Goal: Task Accomplishment & Management: Manage account settings

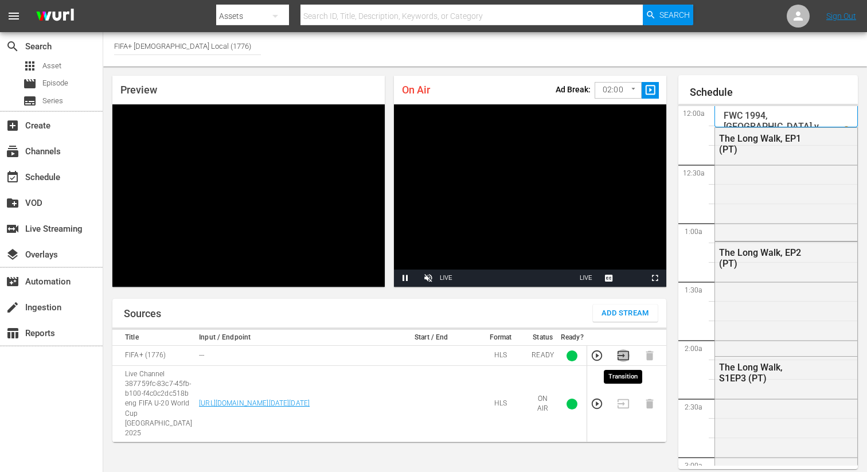
scroll to position [50, 0]
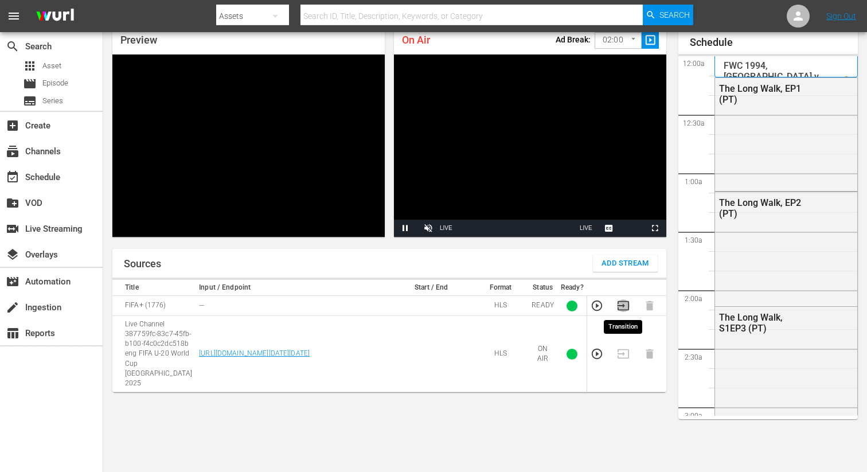
click at [624, 305] on icon "button" at bounding box center [623, 305] width 11 height 9
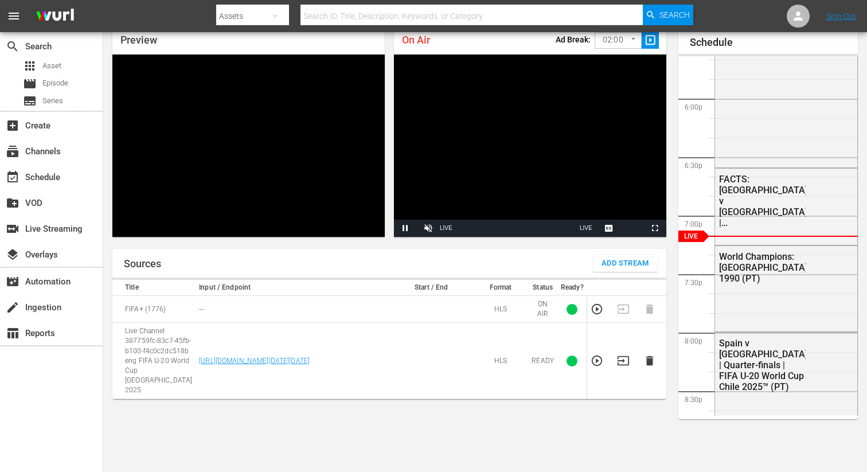
click at [649, 354] on icon "button" at bounding box center [650, 360] width 13 height 13
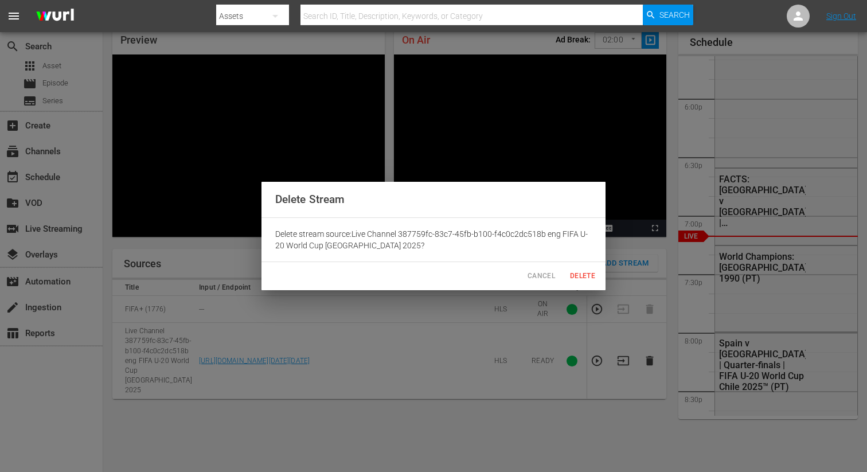
click at [578, 274] on span "Delete" at bounding box center [583, 276] width 28 height 12
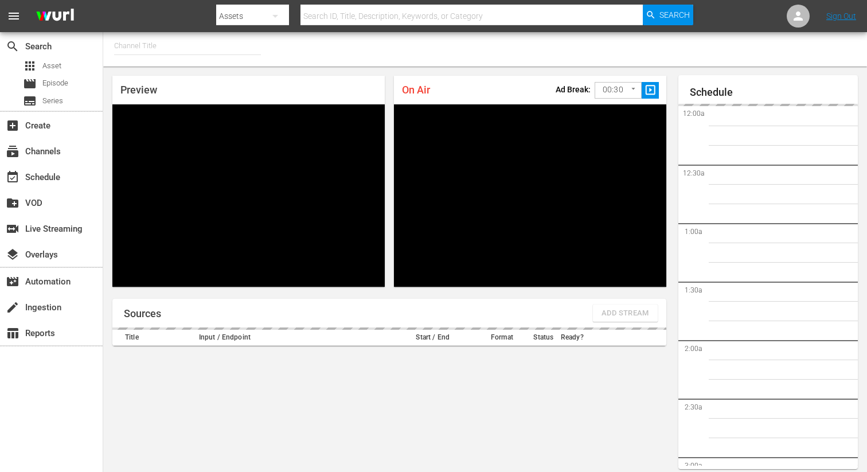
type input "FIFA+ English Global (1781)"
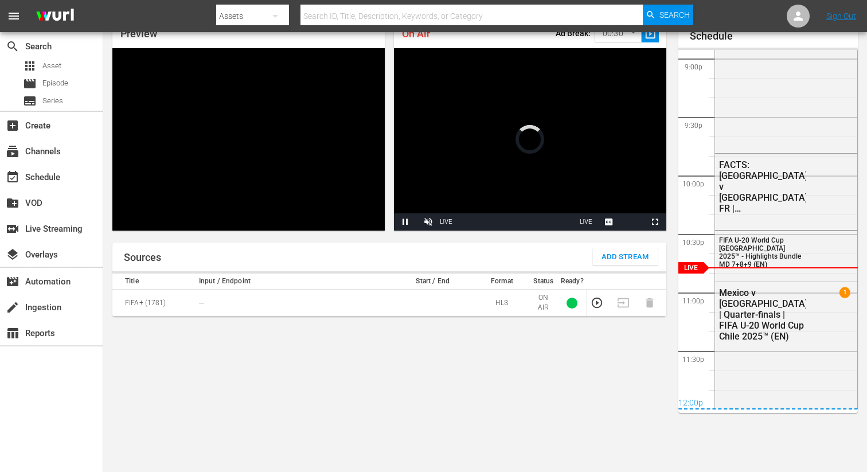
scroll to position [50, 0]
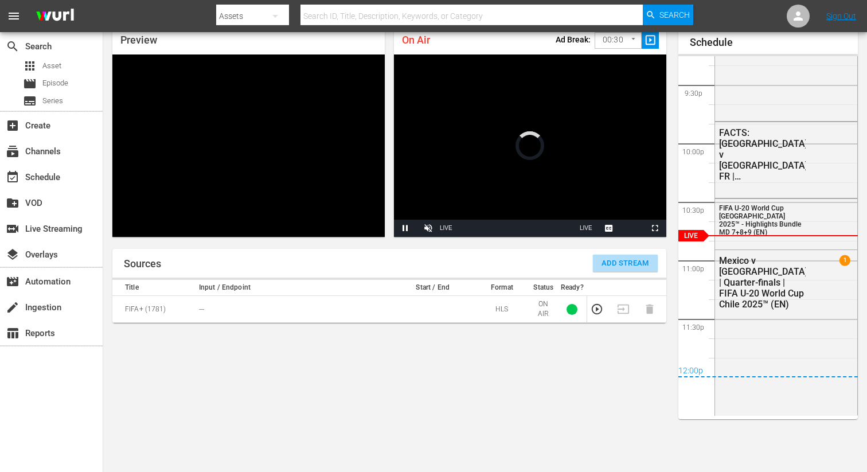
click at [607, 263] on span "Add Stream" at bounding box center [626, 263] width 48 height 13
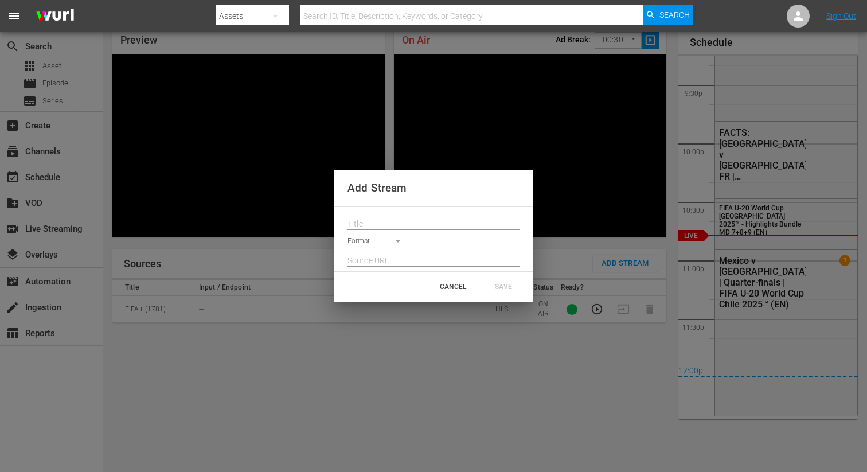
click at [385, 218] on input "text" at bounding box center [434, 224] width 172 height 17
paste input "Live Channel 6cc2643d-3601-4f65-9d46-256de21be10f eng FIFA U-20 World Cup [GEOG…"
type input "Live Channel 6cc2643d-3601-4f65-9d46-256de21be10f eng FIFA U-20 World Cup [GEOG…"
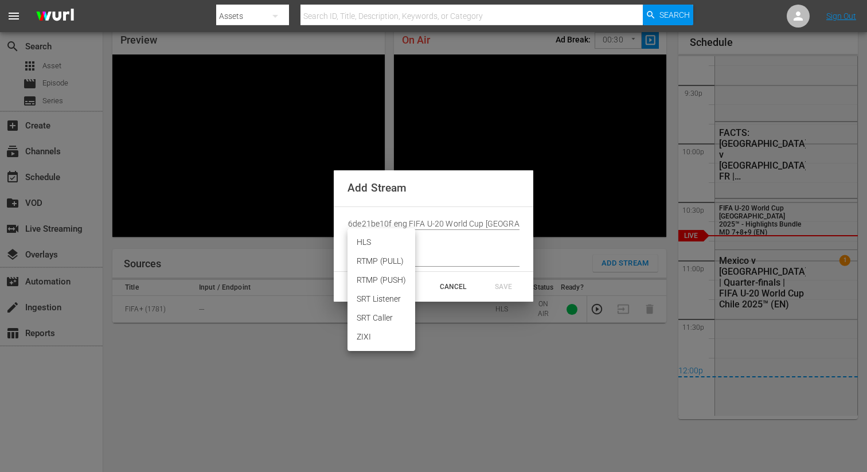
scroll to position [0, 0]
click at [377, 241] on body "menu Search By Assets Search ID, Title, Description, Keywords, or Category Sear…" at bounding box center [433, 186] width 867 height 472
click at [371, 243] on li "HLS" at bounding box center [382, 242] width 68 height 19
type input "HLS"
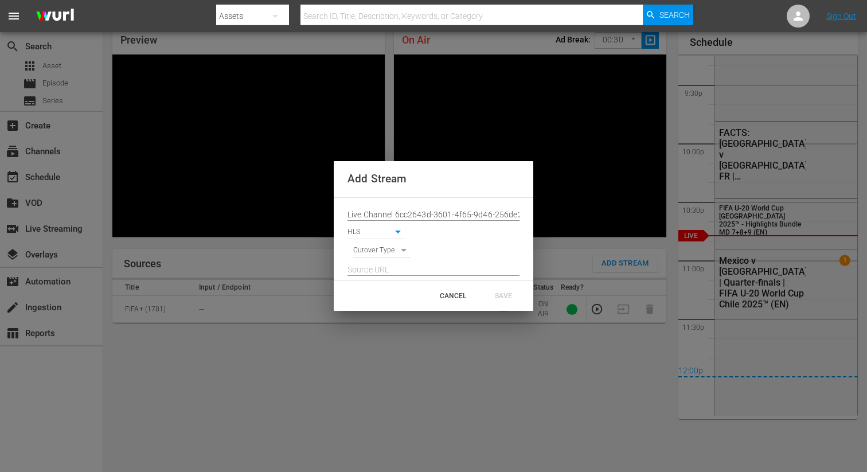
click at [371, 248] on body "menu Search By Assets Search ID, Title, Description, Keywords, or Category Sear…" at bounding box center [433, 186] width 867 height 472
click at [372, 272] on li "SIGNAL" at bounding box center [382, 270] width 58 height 19
type input "SIGNAL"
click at [369, 270] on input "text" at bounding box center [434, 270] width 172 height 17
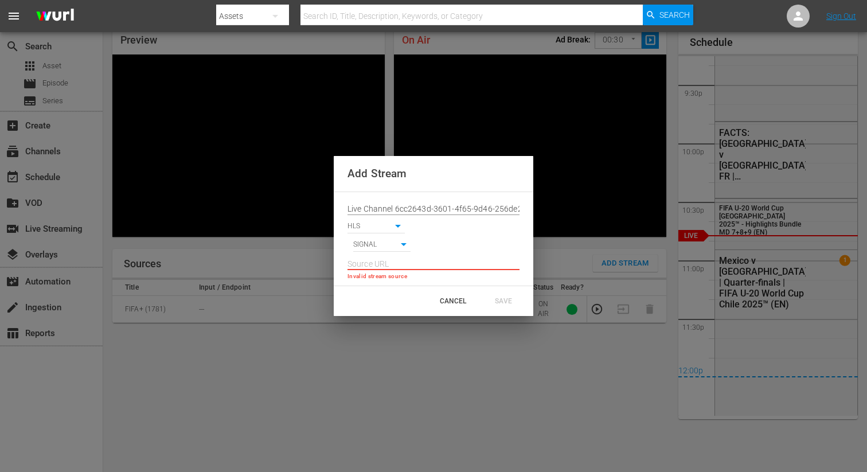
click at [369, 265] on input "text" at bounding box center [434, 264] width 172 height 17
paste input "[URL][DOMAIN_NAME][DATE][DATE]"
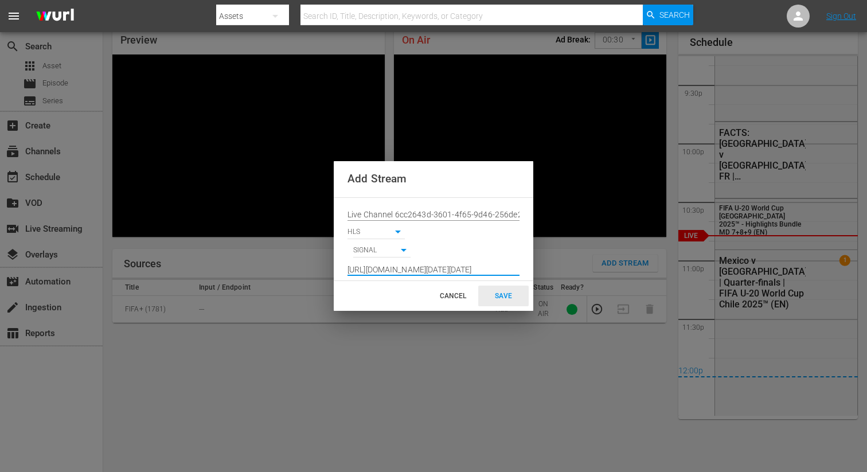
type input "[URL][DOMAIN_NAME][DATE][DATE]"
click at [511, 295] on div "SAVE" at bounding box center [503, 296] width 50 height 21
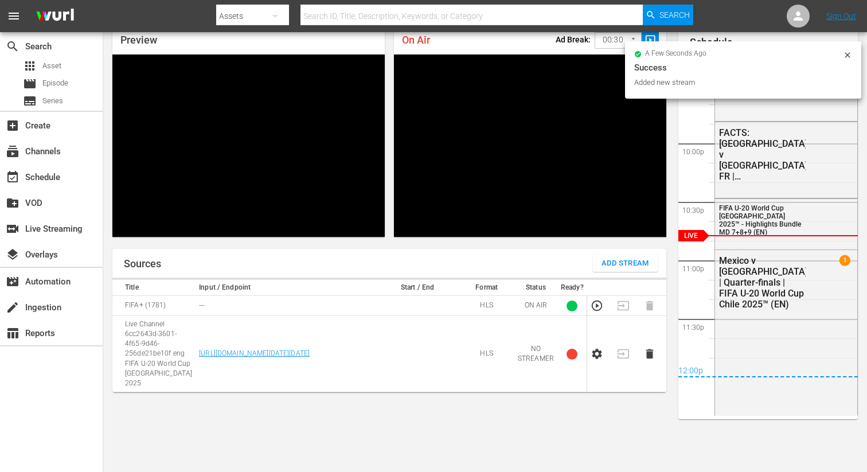
click at [603, 353] on td at bounding box center [600, 354] width 26 height 76
click at [596, 348] on icon "button" at bounding box center [597, 354] width 13 height 13
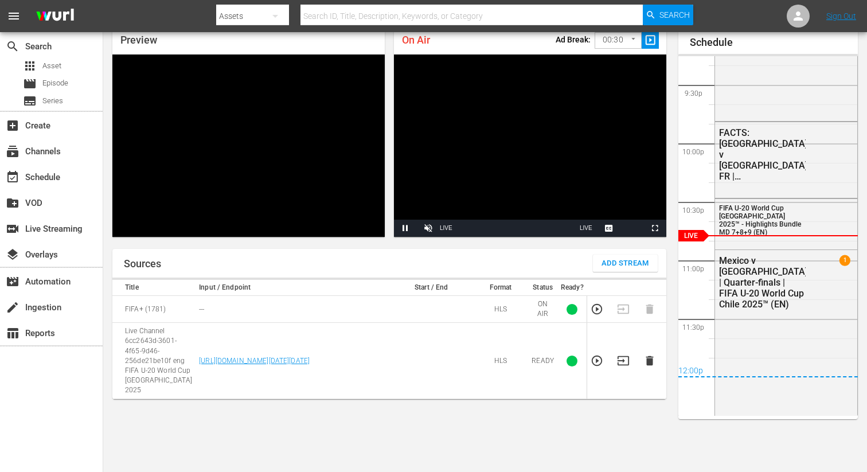
click at [624, 354] on icon "button" at bounding box center [623, 360] width 13 height 13
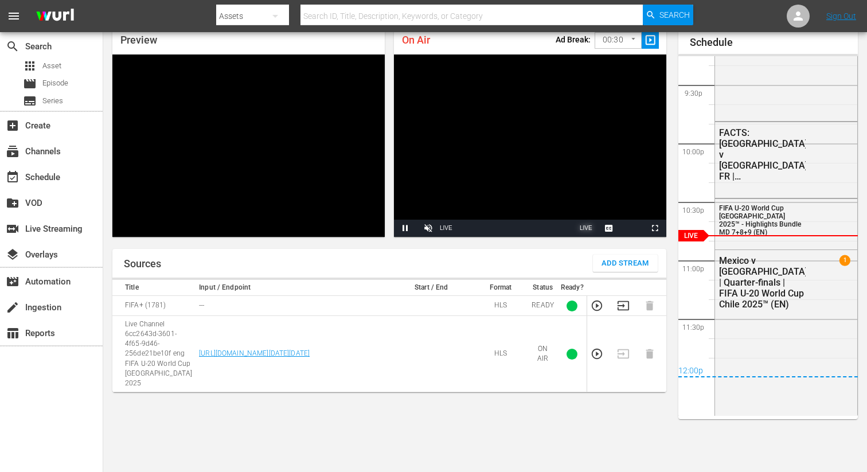
click at [582, 232] on button "Seek to live, currently playing live LIVE" at bounding box center [586, 228] width 23 height 17
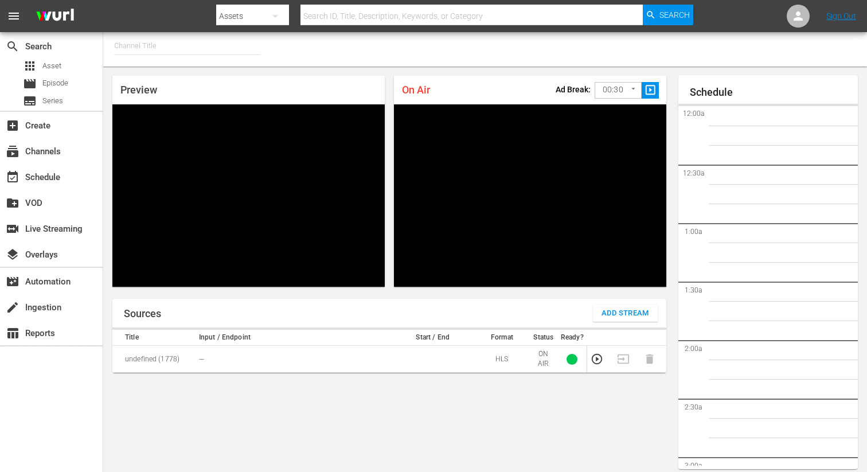
type input "FIFA+ French Local (1778)"
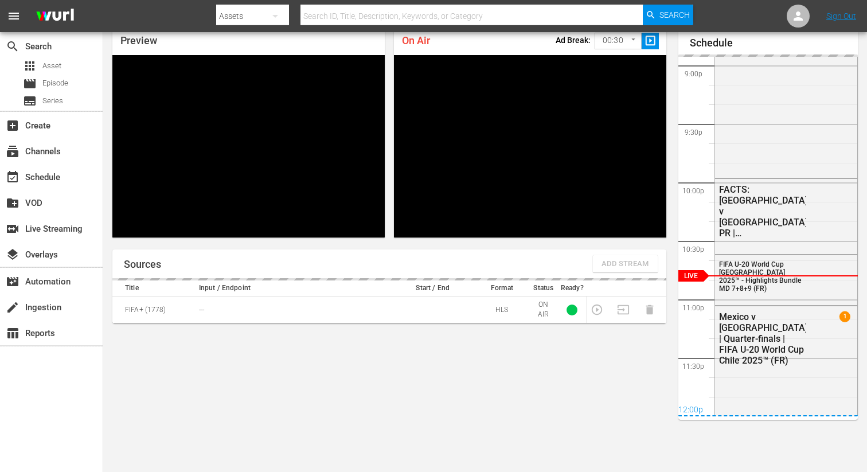
scroll to position [2488, 0]
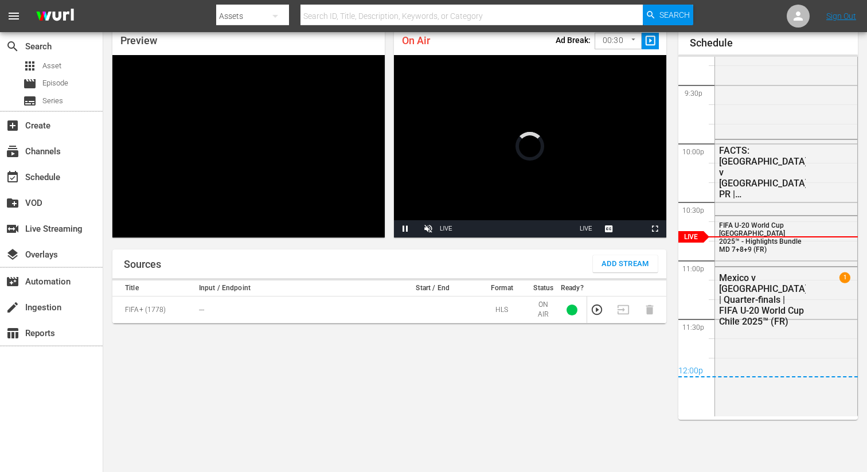
click at [621, 270] on button "Add Stream" at bounding box center [625, 263] width 65 height 17
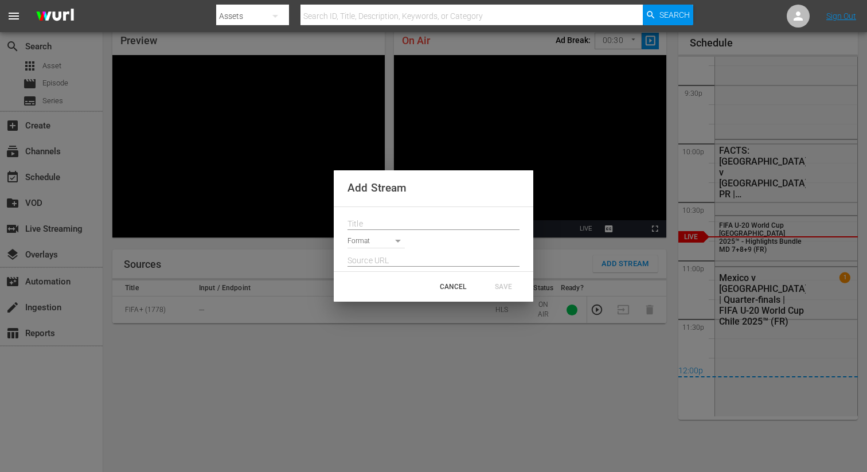
click at [395, 216] on input "text" at bounding box center [434, 224] width 172 height 17
paste input "Live Channel 6cc2643d-3601-4f65-9d46-256de21be10f eng FIFA U-20 World Cup [GEOG…"
type input "Live Channel 6cc2643d-3601-4f65-9d46-256de21be10f eng FIFA U-20 World Cup [GEOG…"
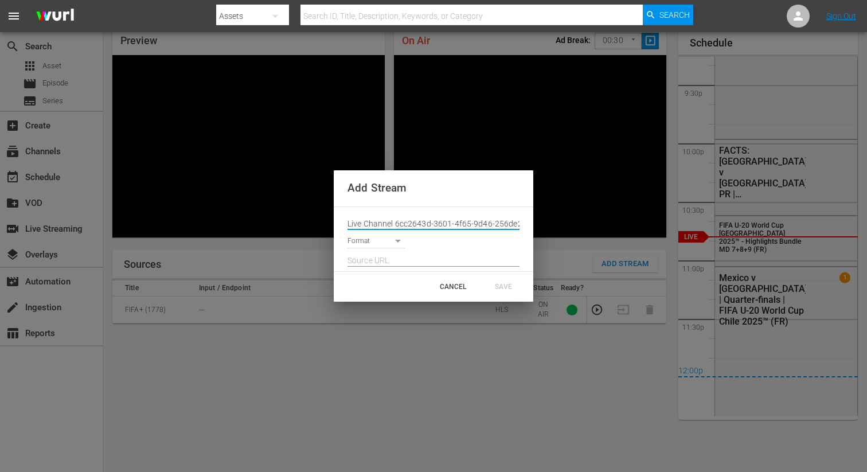
click at [390, 241] on body "menu Search By Assets Search ID, Title, Description, Keywords, or Category Sear…" at bounding box center [433, 187] width 867 height 472
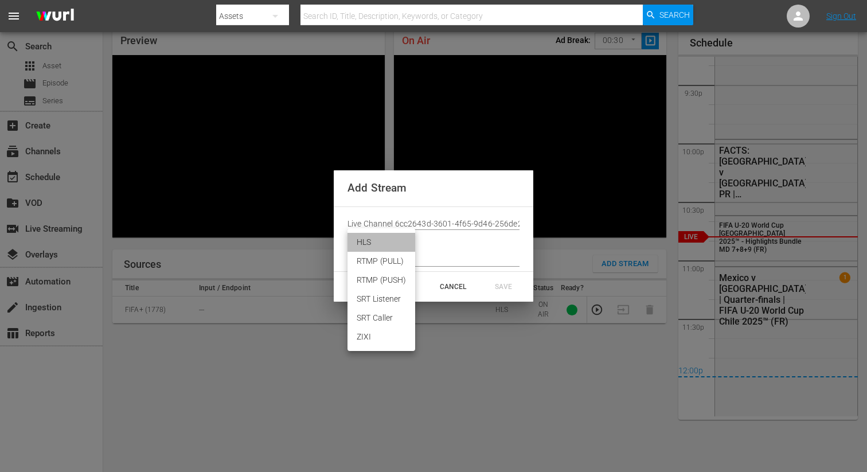
click at [369, 244] on li "HLS" at bounding box center [382, 242] width 68 height 19
type input "HLS"
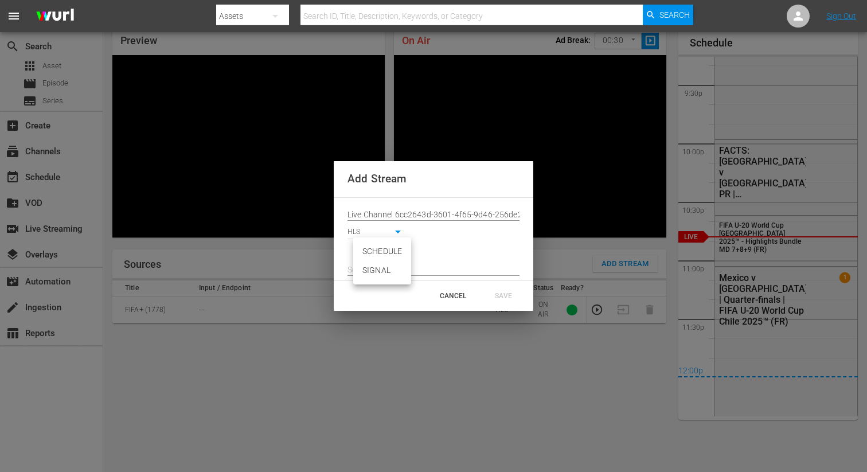
click at [369, 252] on body "menu Search By Assets Search ID, Title, Description, Keywords, or Category Sear…" at bounding box center [433, 187] width 867 height 472
click at [369, 271] on li "SIGNAL" at bounding box center [382, 270] width 58 height 19
type input "SIGNAL"
click at [362, 266] on input "text" at bounding box center [434, 270] width 172 height 17
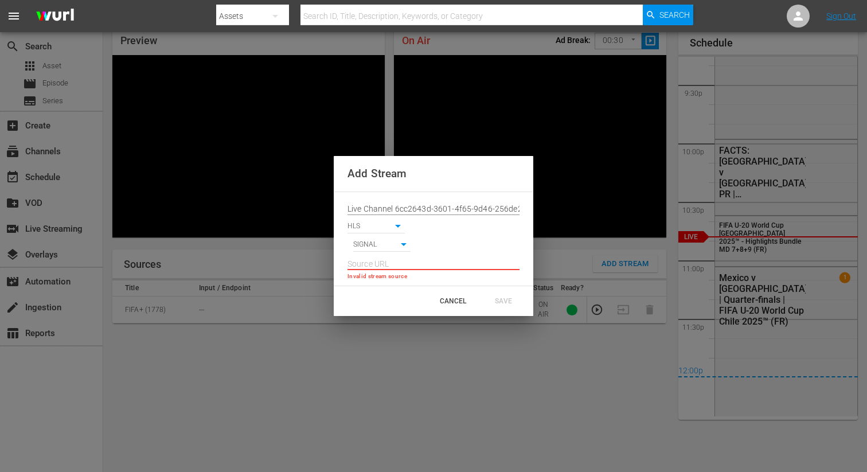
paste input "[URL][DOMAIN_NAME][DATE][DATE]"
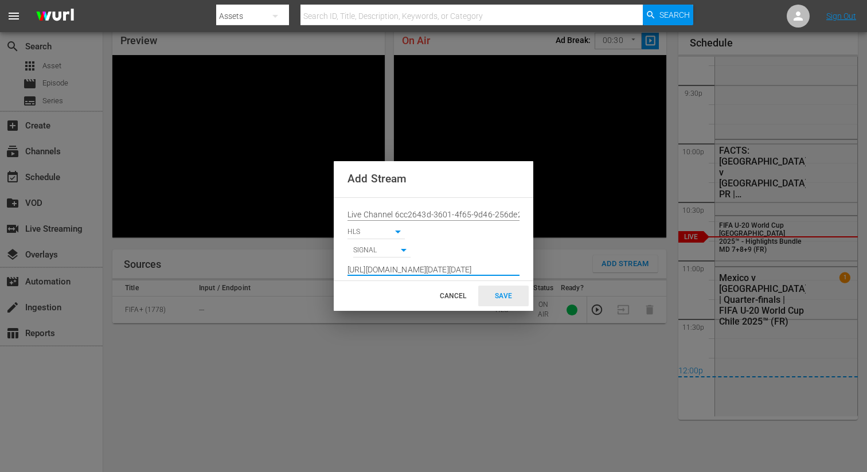
type input "[URL][DOMAIN_NAME][DATE][DATE]"
click at [497, 292] on div "SAVE" at bounding box center [503, 296] width 50 height 21
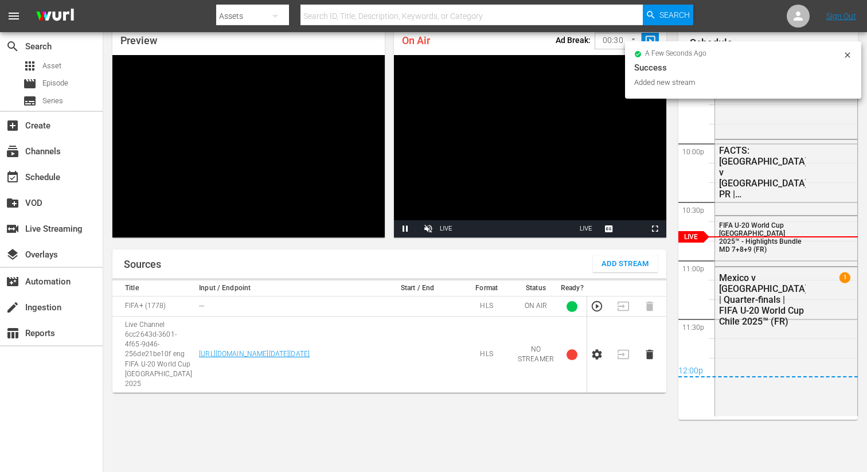
click at [598, 349] on icon "button" at bounding box center [598, 354] width 10 height 10
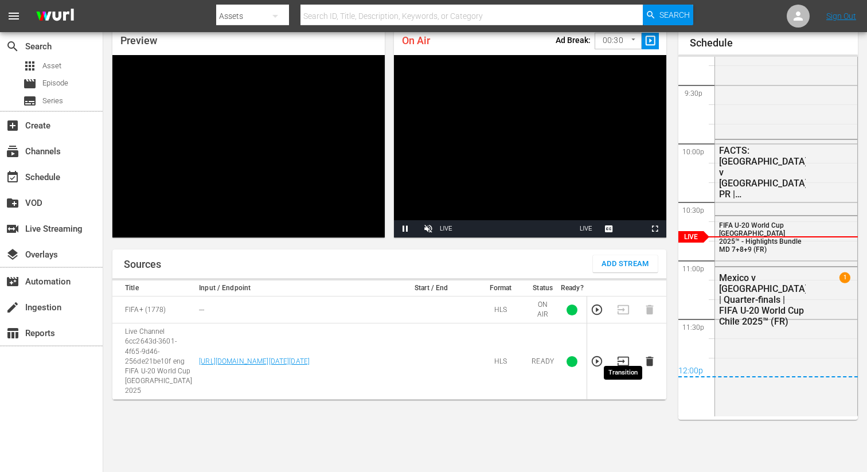
click at [625, 355] on icon "button" at bounding box center [623, 361] width 13 height 13
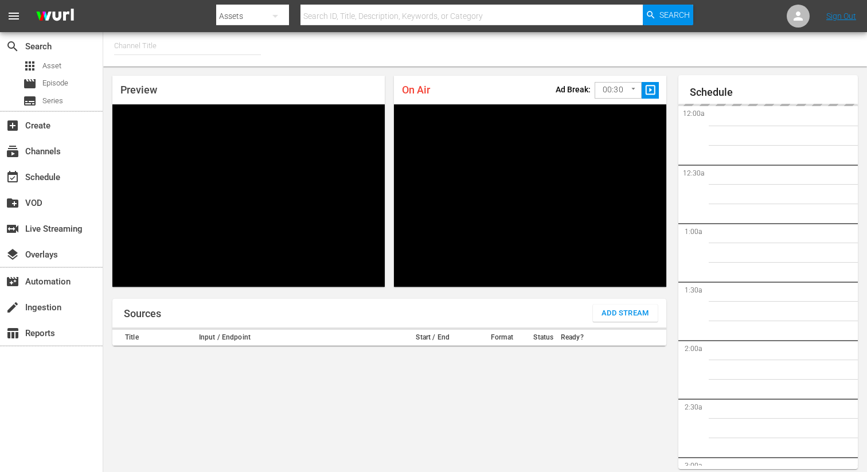
type input "FIFA+ [DEMOGRAPHIC_DATA] Local (1777)"
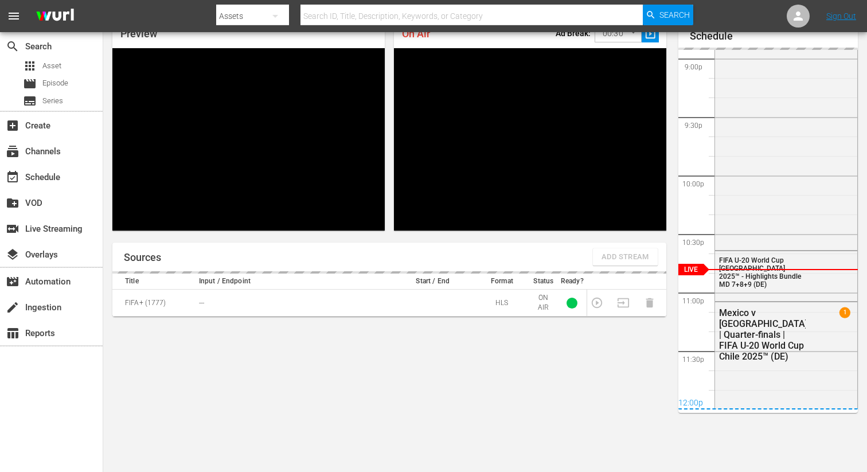
scroll to position [50, 0]
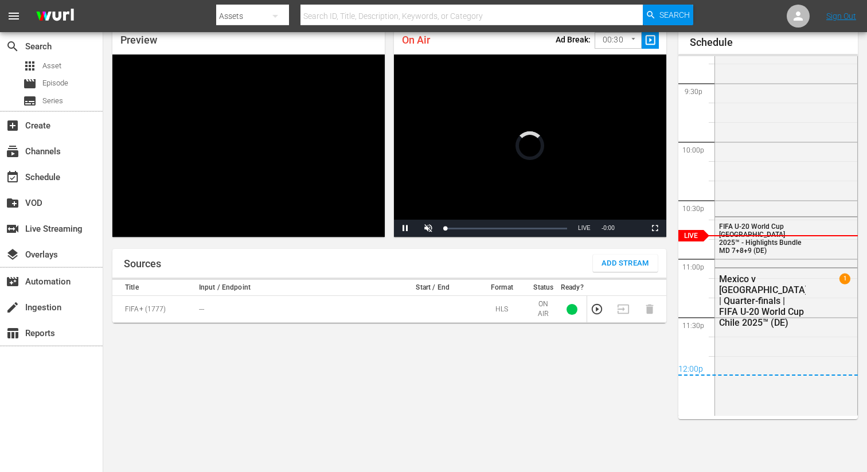
click at [602, 263] on span "Add Stream" at bounding box center [626, 263] width 48 height 13
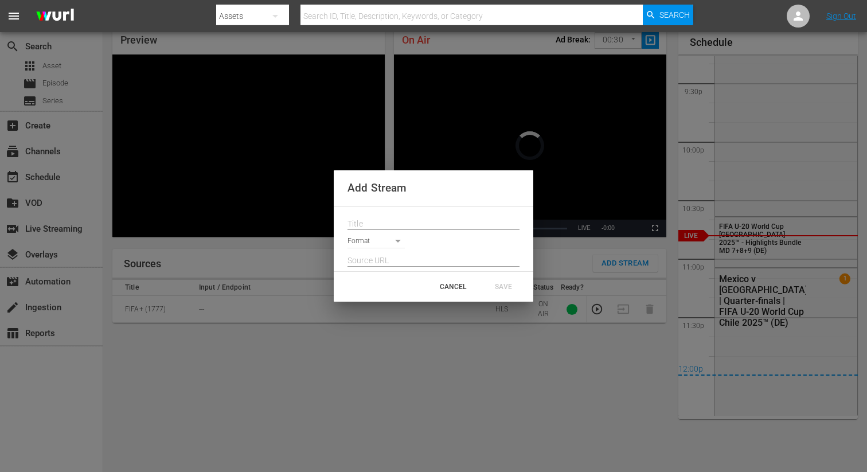
click at [376, 225] on input "text" at bounding box center [434, 224] width 172 height 17
paste input "Live Channel 6cc2643d-3601-4f65-9d46-256de21be10f eng FIFA U-20 World Cup [GEOG…"
type input "Live Channel 6cc2643d-3601-4f65-9d46-256de21be10f eng FIFA U-20 World Cup [GEOG…"
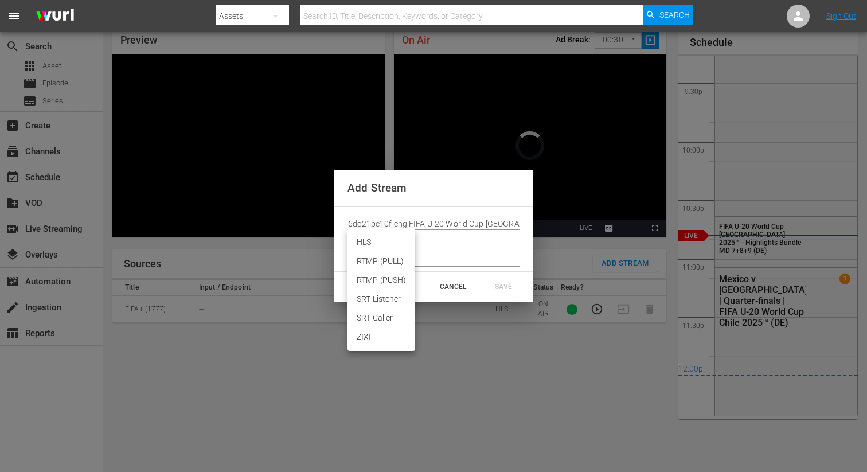
scroll to position [0, 0]
click at [372, 243] on body "menu Search By Assets Search ID, Title, Description, Keywords, or Category Sear…" at bounding box center [433, 186] width 867 height 472
click at [364, 247] on li "HLS" at bounding box center [382, 242] width 68 height 19
type input "HLS"
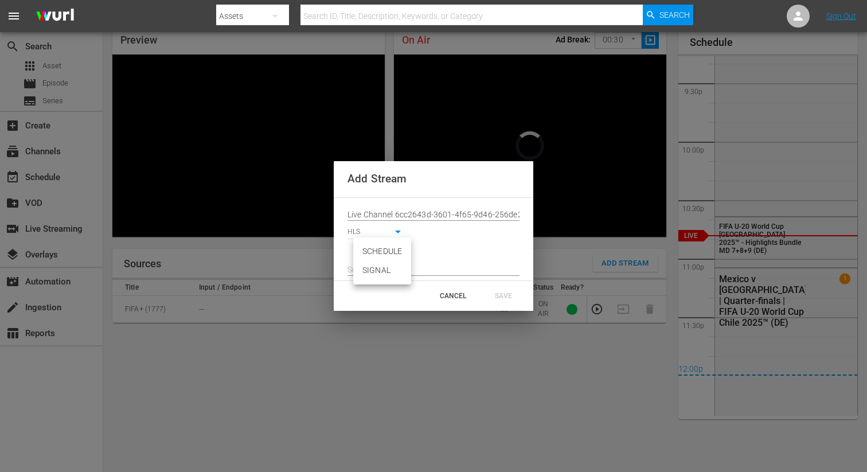
click at [361, 250] on body "menu Search By Assets Search ID, Title, Description, Keywords, or Category Sear…" at bounding box center [433, 186] width 867 height 472
click at [364, 269] on li "SIGNAL" at bounding box center [382, 270] width 58 height 19
type input "SIGNAL"
click at [364, 266] on input "text" at bounding box center [434, 270] width 172 height 17
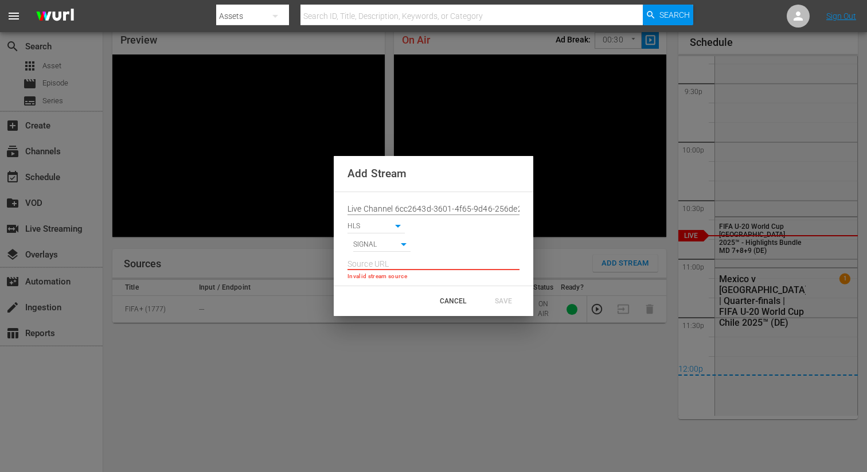
paste input "[URL][DOMAIN_NAME][DATE][DATE]"
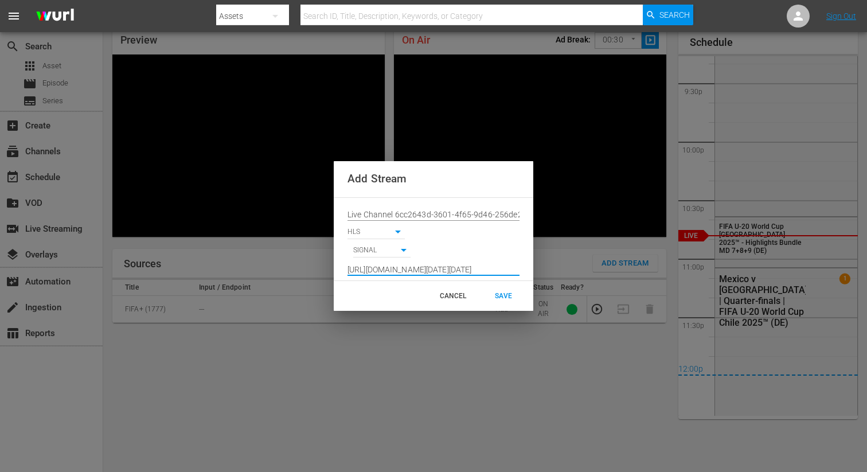
scroll to position [0, 847]
type input "[URL][DOMAIN_NAME][DATE][DATE]"
click at [499, 291] on div "SAVE" at bounding box center [503, 296] width 50 height 21
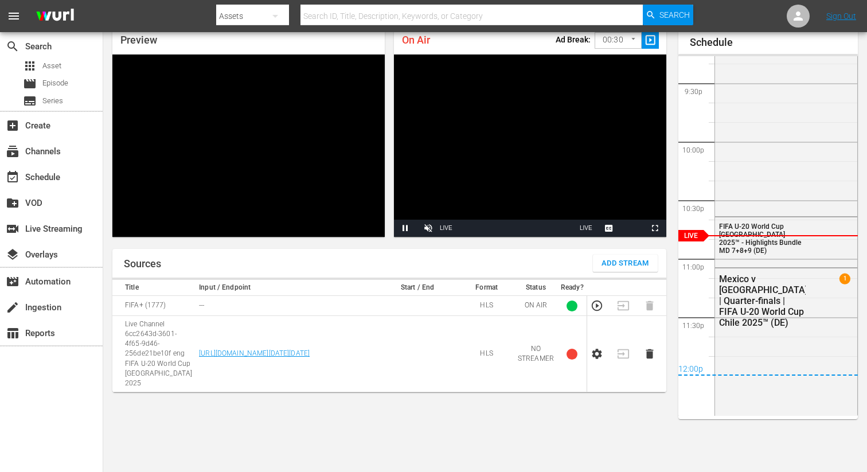
click at [598, 349] on icon "button" at bounding box center [598, 354] width 10 height 10
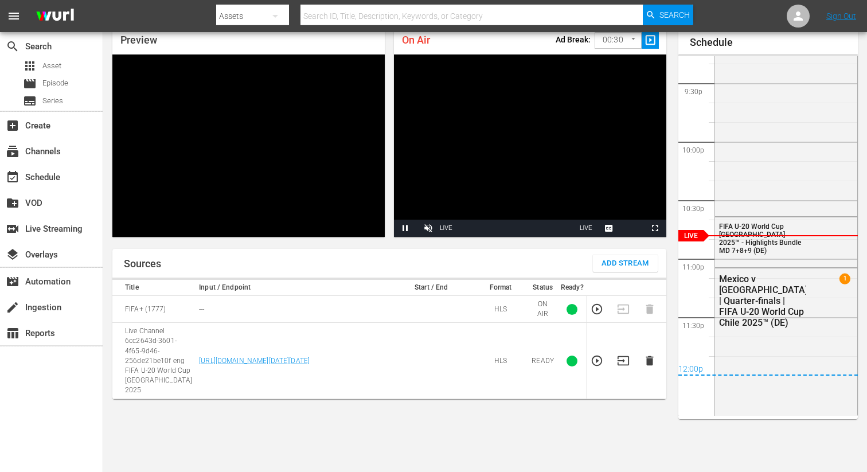
click at [630, 351] on td at bounding box center [627, 361] width 26 height 76
click at [622, 354] on icon "button" at bounding box center [623, 360] width 13 height 13
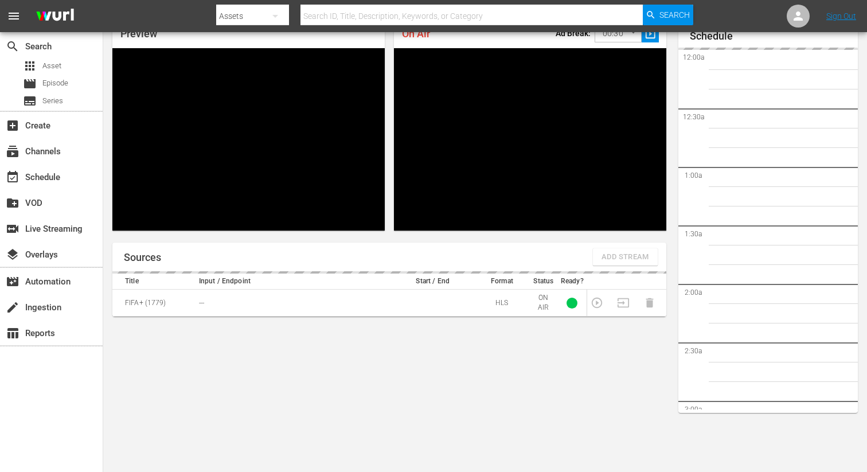
scroll to position [56, 0]
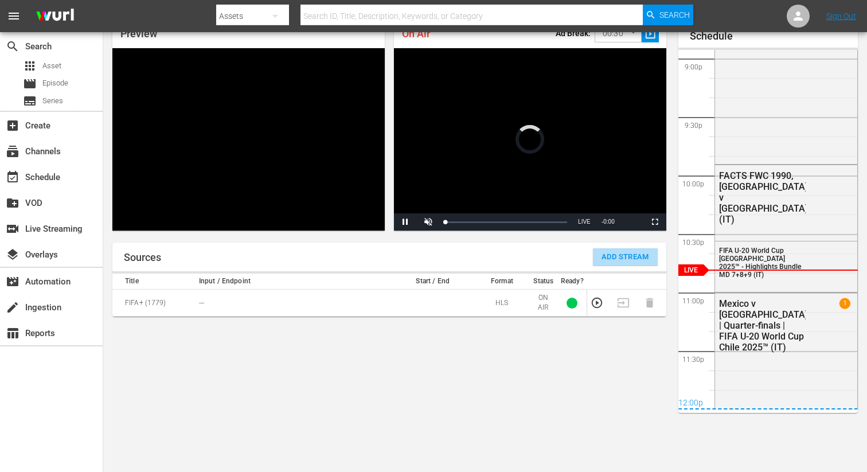
click at [608, 257] on span "Add Stream" at bounding box center [626, 257] width 48 height 13
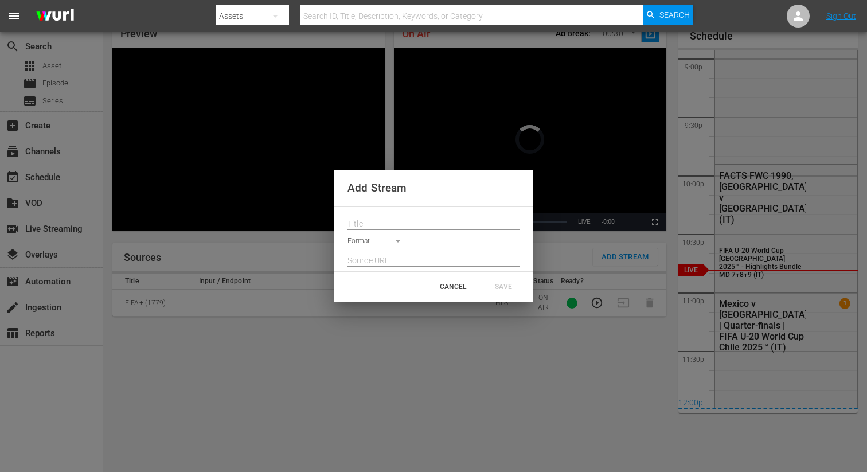
scroll to position [49, 0]
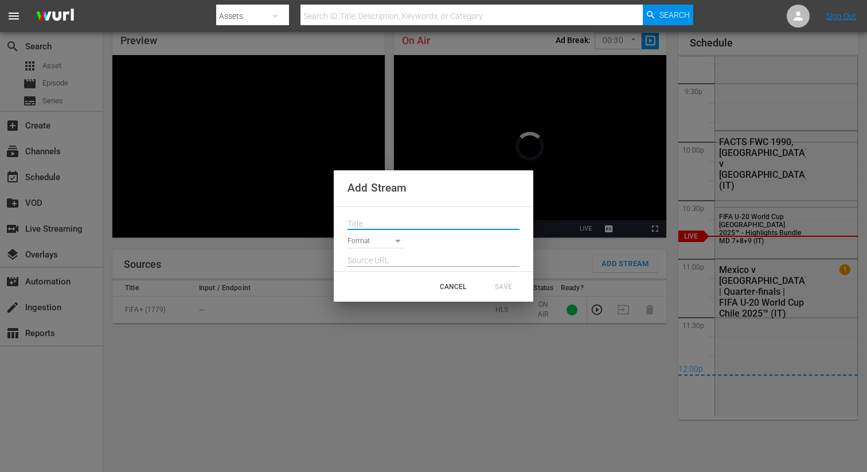
click at [380, 223] on input "text" at bounding box center [434, 224] width 172 height 17
paste input "Live Channel 6cc2643d-3601-4f65-9d46-256de21be10f eng FIFA U-20 World Cup [GEOG…"
type input "Live Channel 6cc2643d-3601-4f65-9d46-256de21be10f eng FIFA U-20 World Cup [GEOG…"
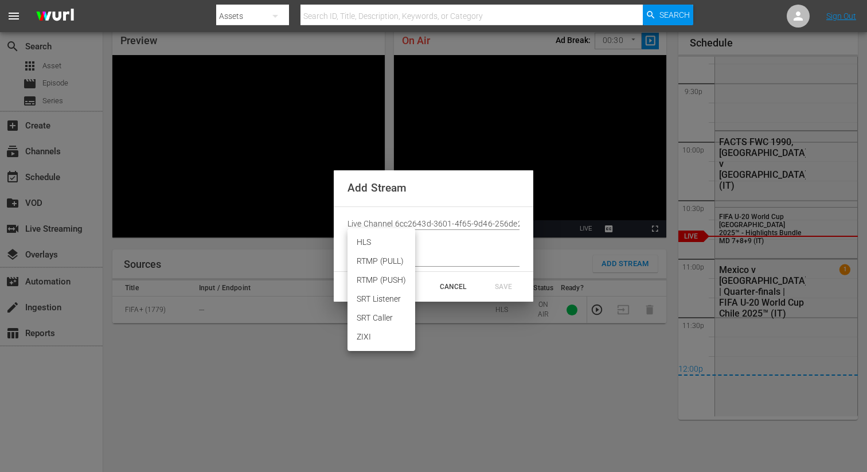
click at [373, 244] on body "menu Search By Assets Search ID, Title, Description, Keywords, or Category Sear…" at bounding box center [433, 187] width 867 height 472
click at [367, 244] on li "HLS" at bounding box center [382, 242] width 68 height 19
type input "HLS"
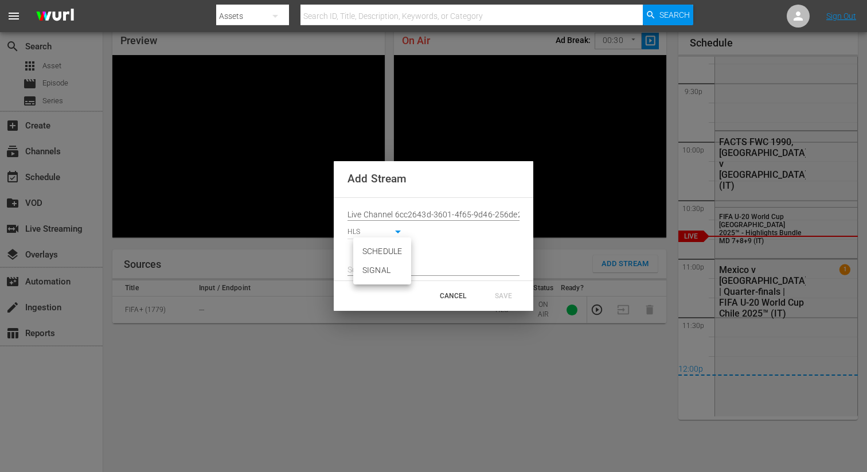
click at [367, 248] on body "menu Search By Assets Search ID, Title, Description, Keywords, or Category Sear…" at bounding box center [433, 187] width 867 height 472
click at [367, 268] on li "SIGNAL" at bounding box center [382, 270] width 58 height 19
type input "SIGNAL"
click at [361, 268] on input "text" at bounding box center [434, 270] width 172 height 17
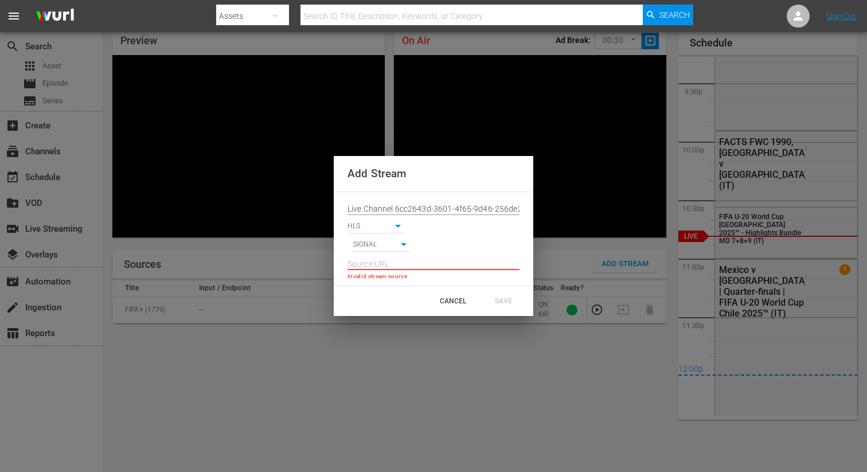
paste input "[URL][DOMAIN_NAME][DATE][DATE]"
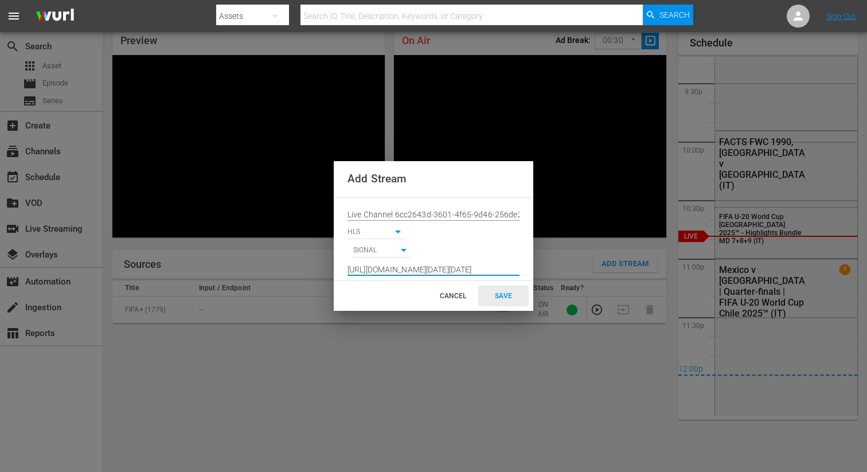
type input "[URL][DOMAIN_NAME][DATE][DATE]"
click at [491, 293] on div "SAVE" at bounding box center [503, 296] width 50 height 21
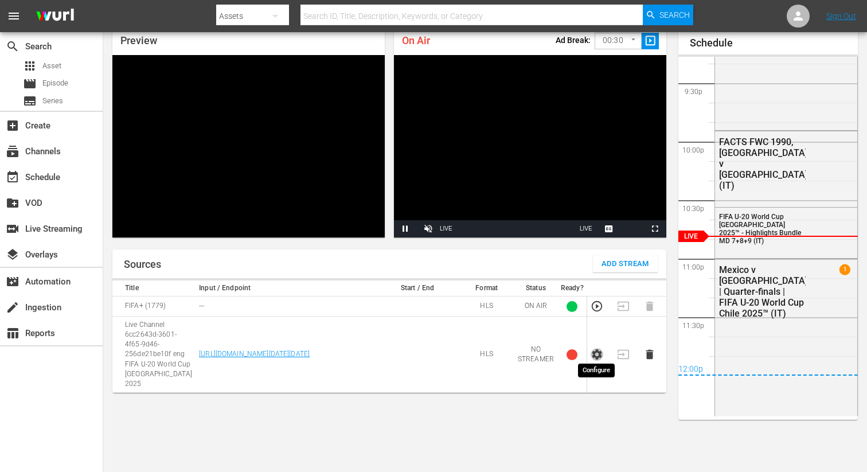
click at [598, 348] on icon "button" at bounding box center [597, 354] width 13 height 13
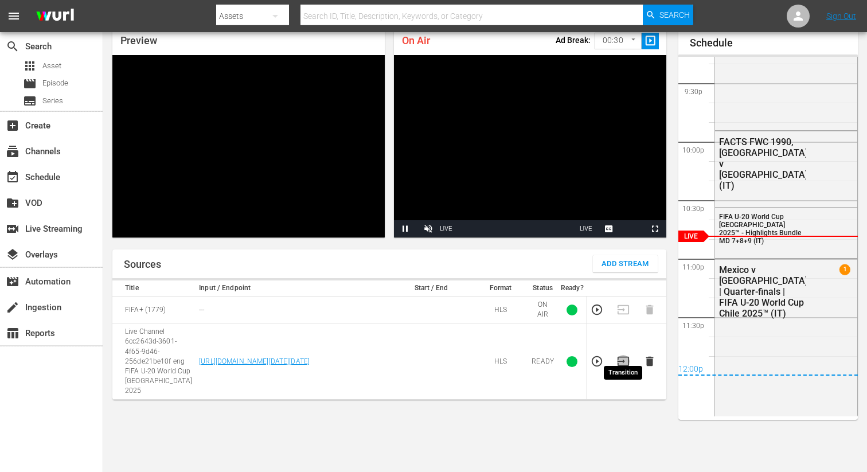
click at [625, 355] on icon "button" at bounding box center [623, 361] width 13 height 13
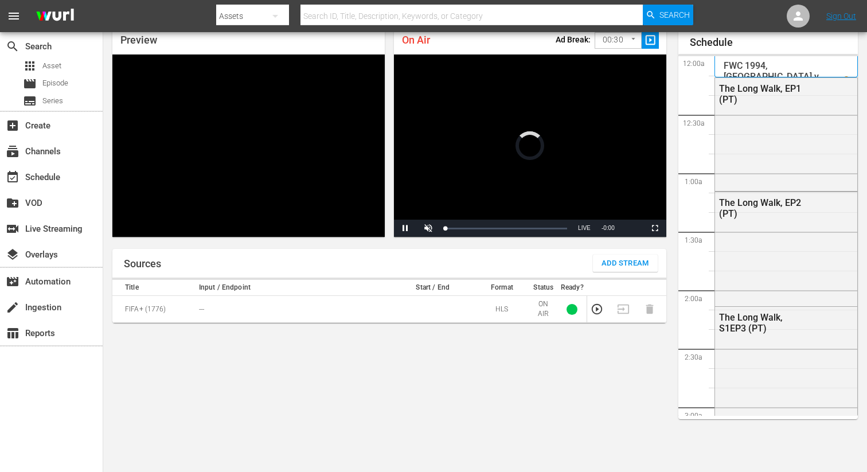
scroll to position [50, 0]
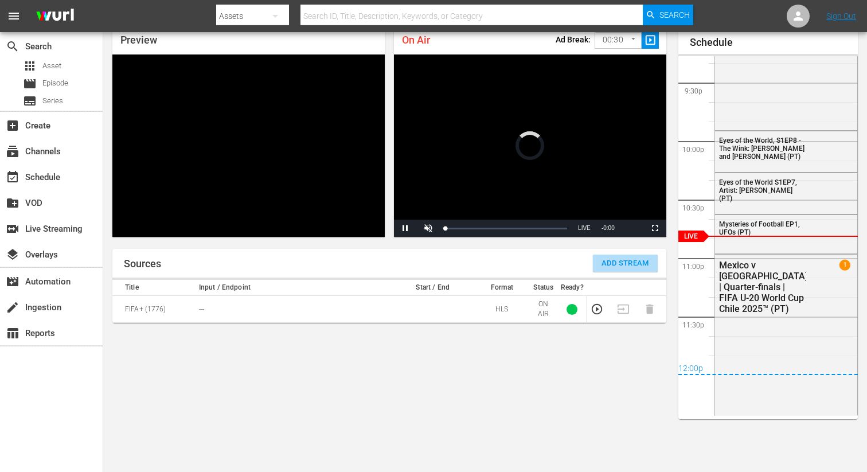
click at [598, 269] on button "Add Stream" at bounding box center [625, 263] width 65 height 17
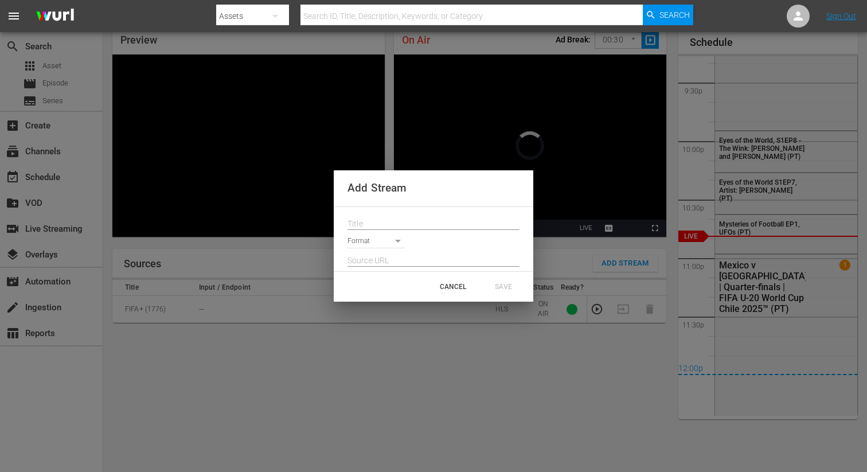
click at [367, 218] on input "text" at bounding box center [434, 224] width 172 height 17
paste input "Live Channel 6cc2643d-3601-4f65-9d46-256de21be10f eng FIFA U-20 World Cup [GEOG…"
type input "Live Channel 6cc2643d-3601-4f65-9d46-256de21be10f eng FIFA U-20 World Cup [GEOG…"
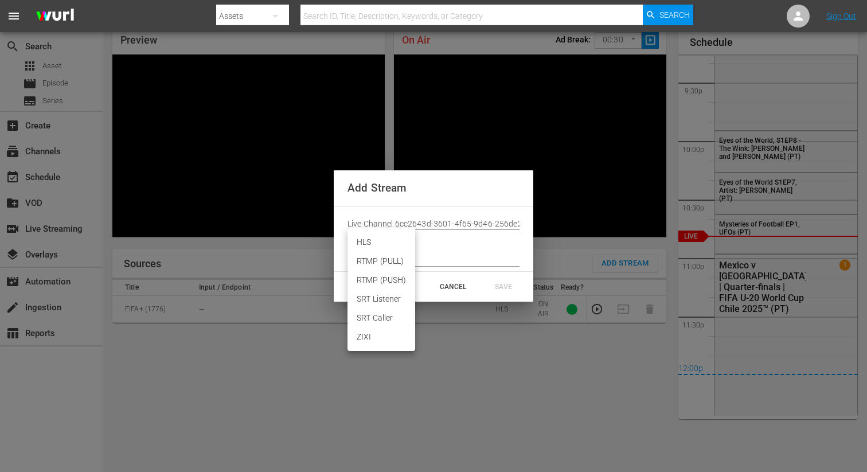
click at [379, 242] on body "menu Search By Assets Search ID, Title, Description, Keywords, or Category Sear…" at bounding box center [433, 186] width 867 height 472
click at [375, 243] on li "HLS" at bounding box center [382, 242] width 68 height 19
type input "HLS"
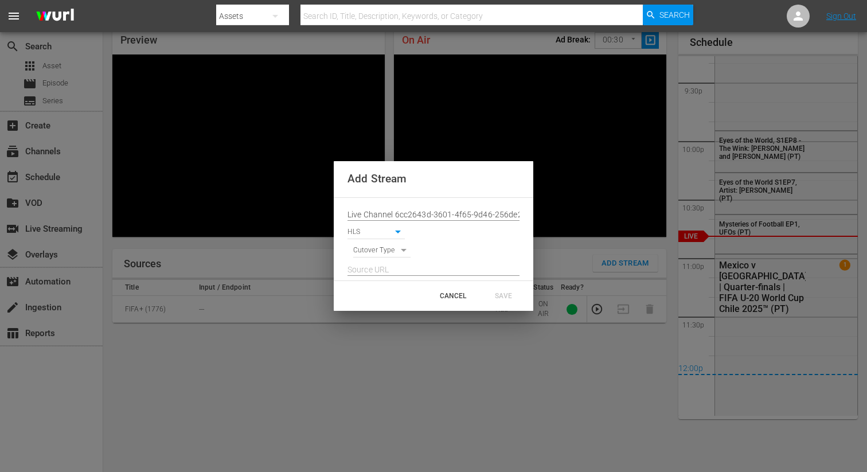
click at [375, 249] on body "menu Search By Assets Search ID, Title, Description, Keywords, or Category Sear…" at bounding box center [433, 186] width 867 height 472
click at [373, 268] on li "SIGNAL" at bounding box center [382, 270] width 58 height 19
type input "SIGNAL"
click at [367, 268] on input "text" at bounding box center [434, 270] width 172 height 17
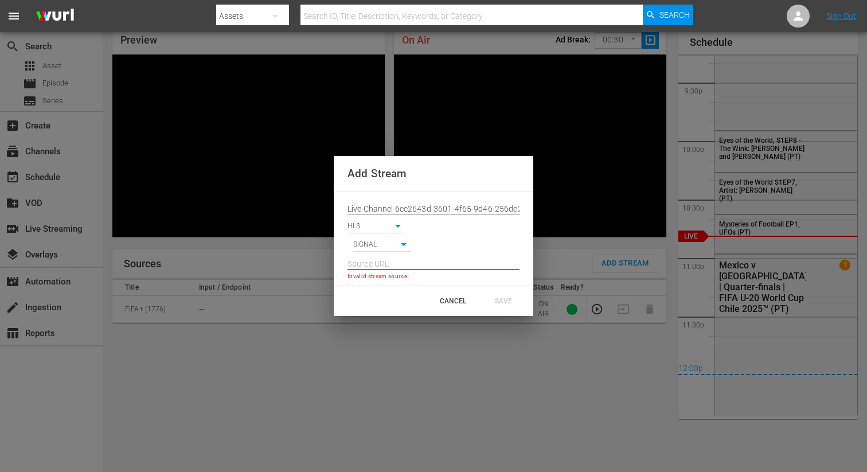
paste input "[URL][DOMAIN_NAME][DATE][DATE]"
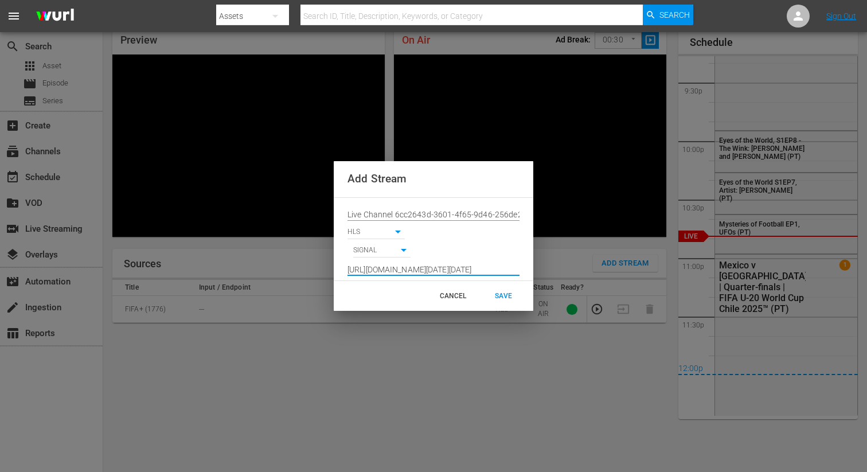
type input "[URL][DOMAIN_NAME][DATE][DATE]"
click at [493, 283] on div "CANCEL SAVE" at bounding box center [434, 296] width 200 height 30
click at [497, 293] on div "SAVE" at bounding box center [503, 296] width 50 height 21
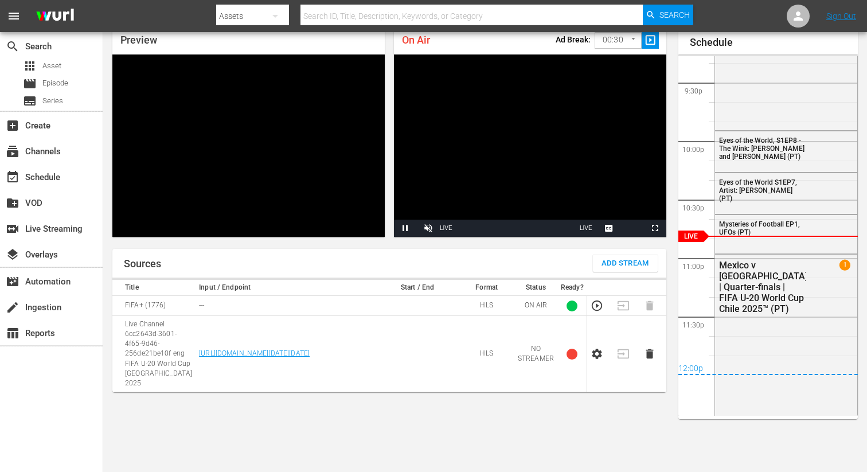
click at [594, 349] on icon "button" at bounding box center [598, 354] width 10 height 10
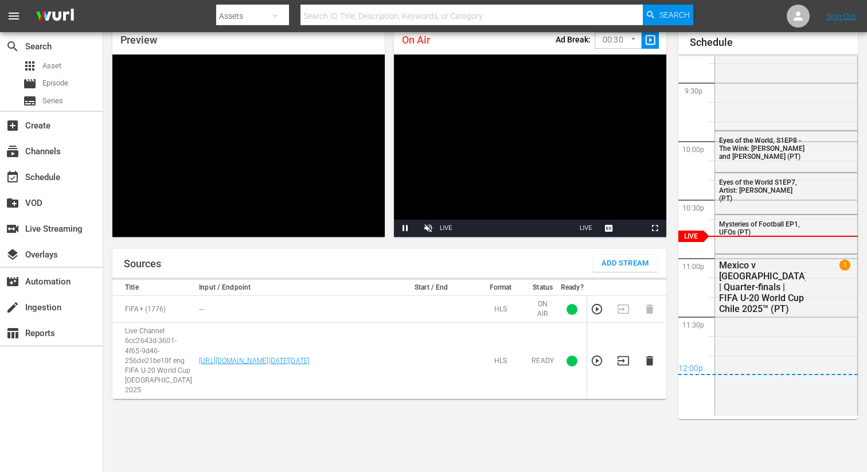
click at [624, 354] on icon "button" at bounding box center [623, 360] width 13 height 13
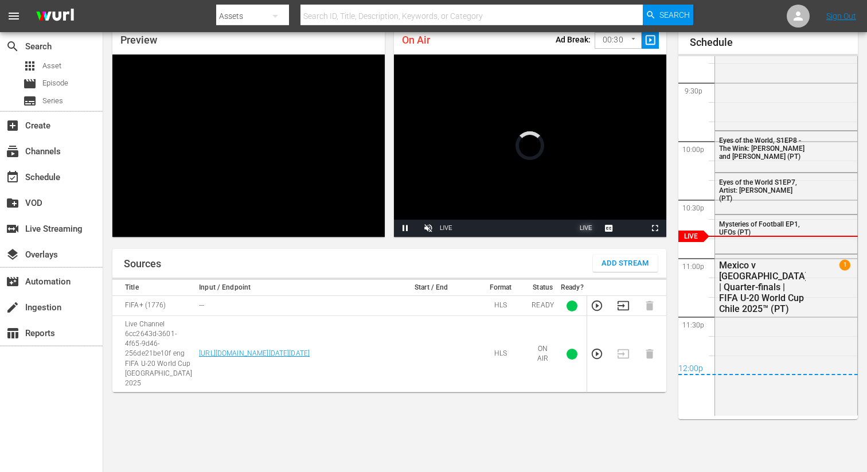
click at [579, 231] on button "Seek to live, currently playing live LIVE" at bounding box center [586, 228] width 23 height 17
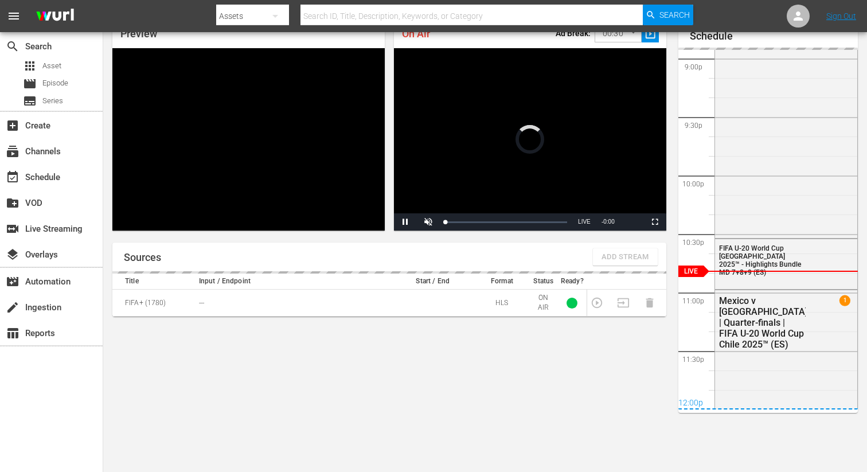
scroll to position [50, 0]
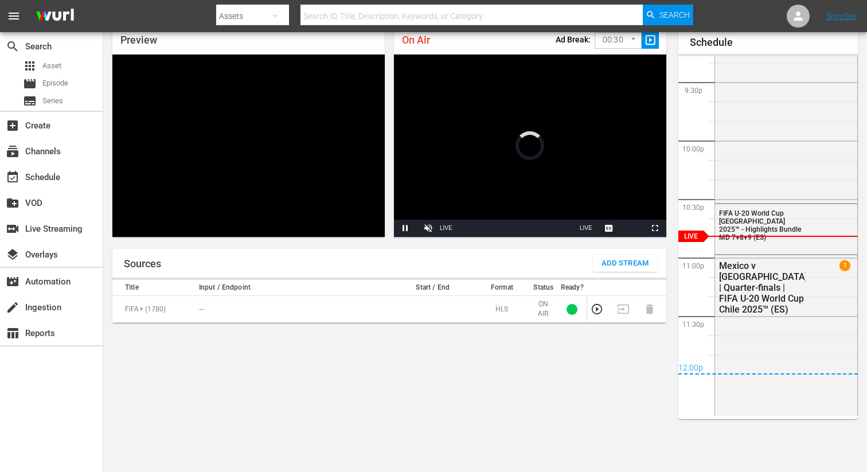
click at [605, 260] on span "Add Stream" at bounding box center [626, 263] width 48 height 13
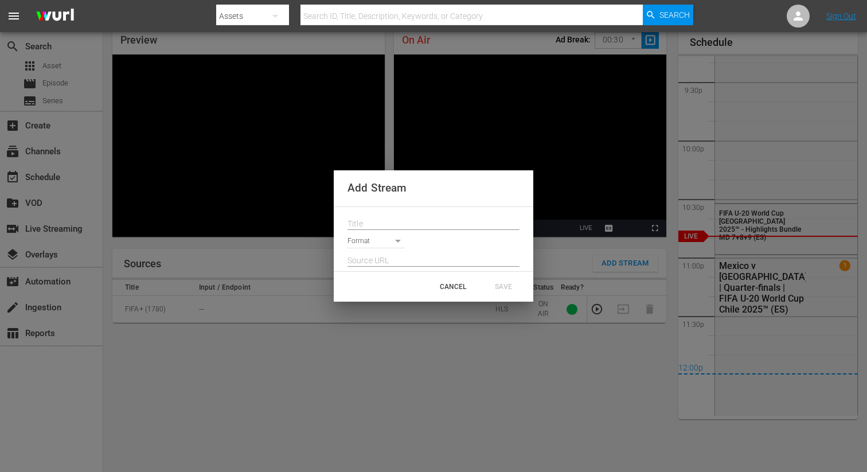
click at [424, 220] on input "text" at bounding box center [434, 224] width 172 height 17
paste input "Live Channel 6cc2643d-3601-4f65-9d46-256de21be10f eng FIFA U-20 World Cup [GEOG…"
type input "Live Channel 6cc2643d-3601-4f65-9d46-256de21be10f eng FIFA U-20 World Cup [GEOG…"
click at [381, 247] on body "menu Search By Assets Search ID, Title, Description, Keywords, or Category Sear…" at bounding box center [433, 186] width 867 height 472
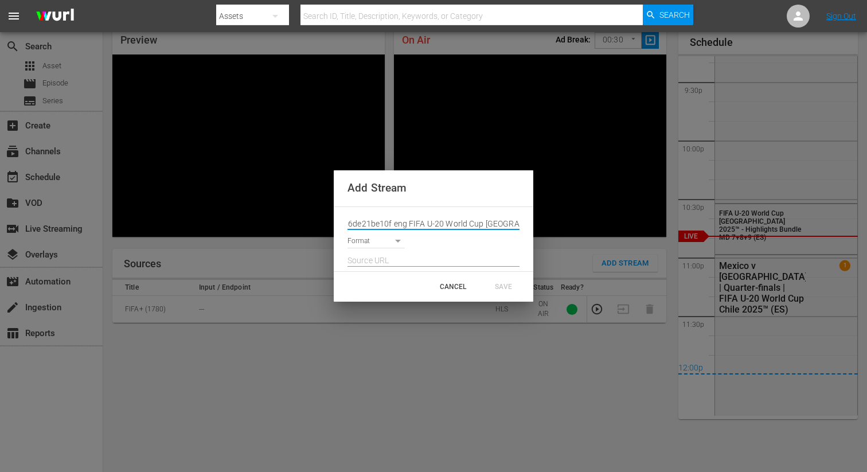
scroll to position [0, 0]
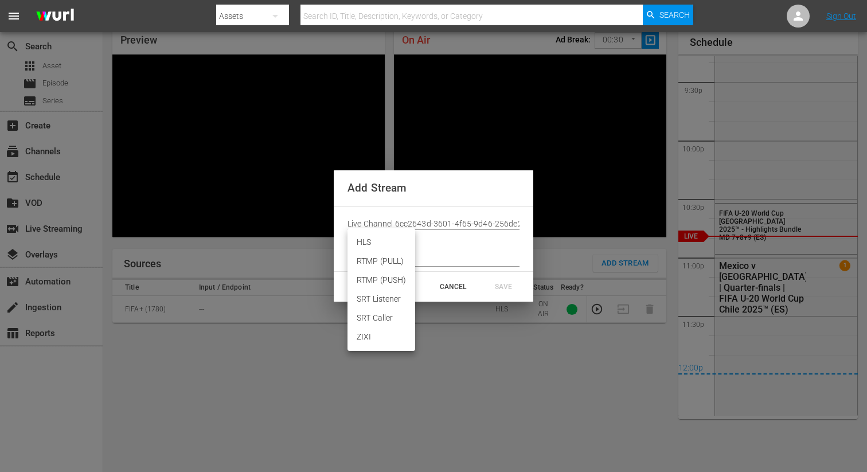
click at [371, 242] on li "HLS" at bounding box center [382, 242] width 68 height 19
type input "HLS"
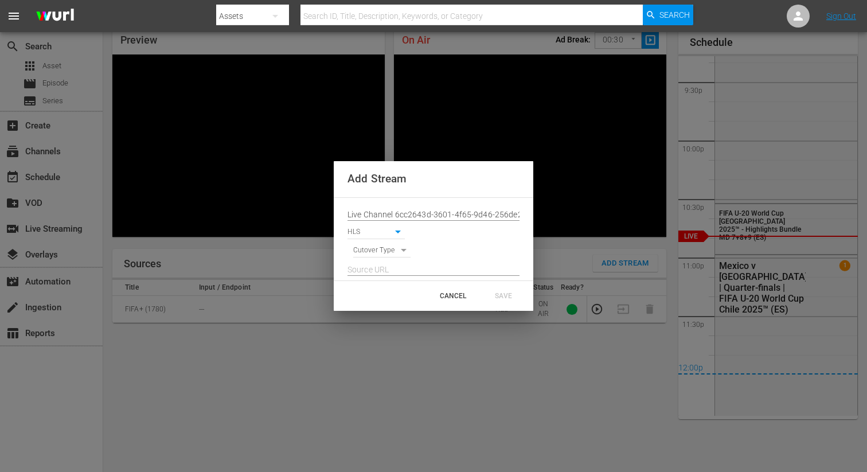
click at [371, 249] on body "menu Search By Assets Search ID, Title, Description, Keywords, or Category Sear…" at bounding box center [433, 186] width 867 height 472
click at [373, 270] on li "SIGNAL" at bounding box center [382, 270] width 58 height 19
type input "SIGNAL"
click at [368, 270] on input "text" at bounding box center [434, 270] width 172 height 17
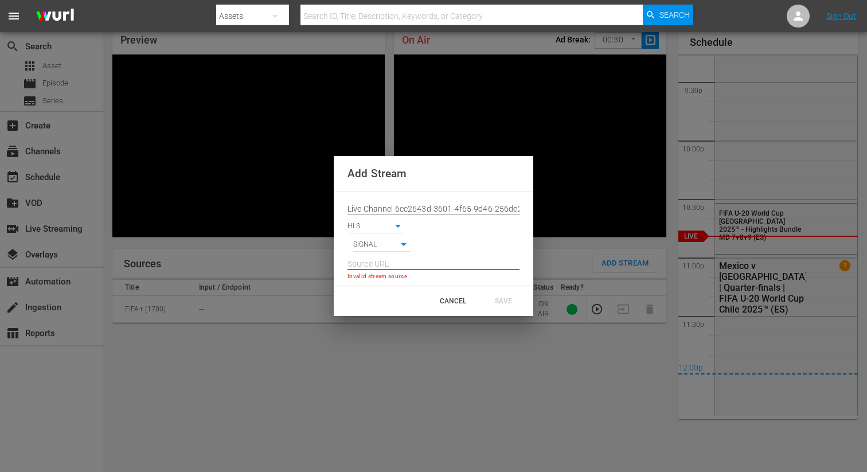
paste input "[URL][DOMAIN_NAME][DATE][DATE]"
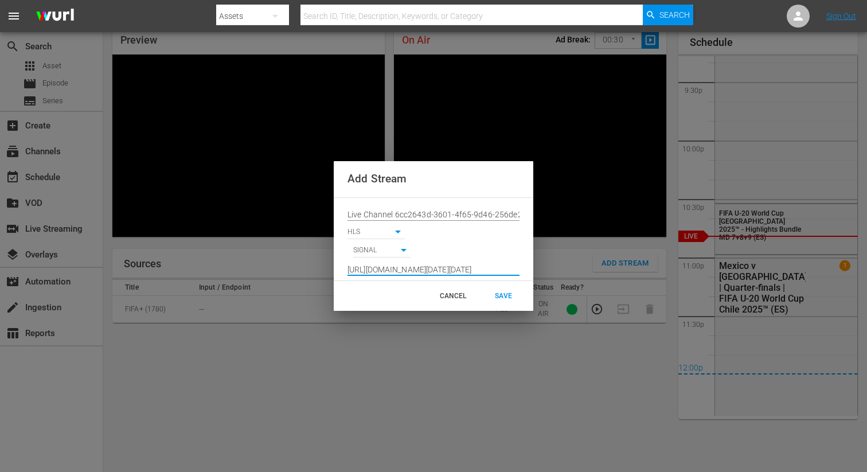
type input "[URL][DOMAIN_NAME][DATE][DATE]"
click at [498, 298] on div "SAVE" at bounding box center [503, 296] width 50 height 21
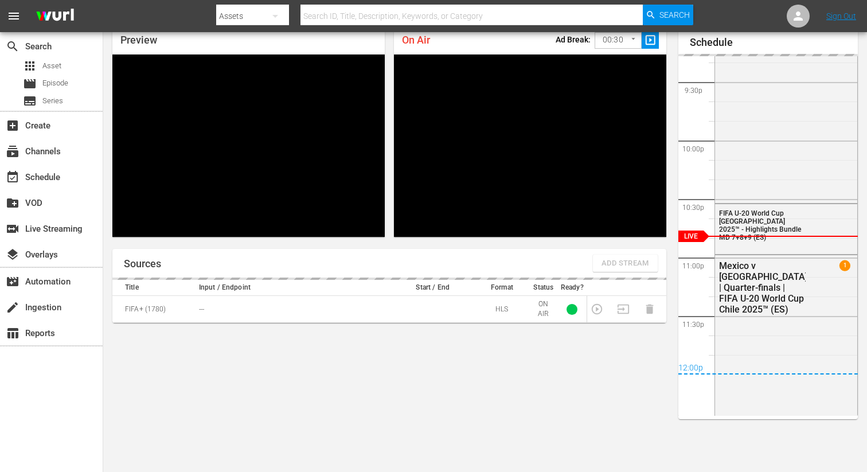
scroll to position [0, 0]
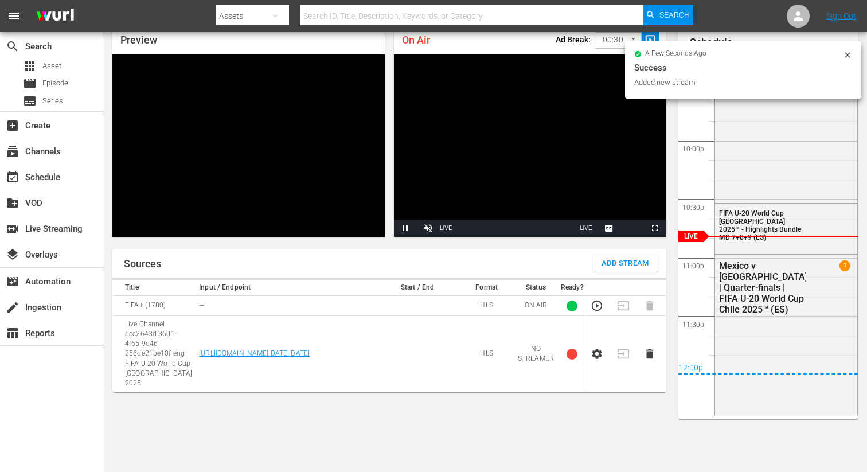
click at [597, 359] on td at bounding box center [600, 354] width 26 height 76
click at [597, 350] on icon "button" at bounding box center [597, 354] width 13 height 13
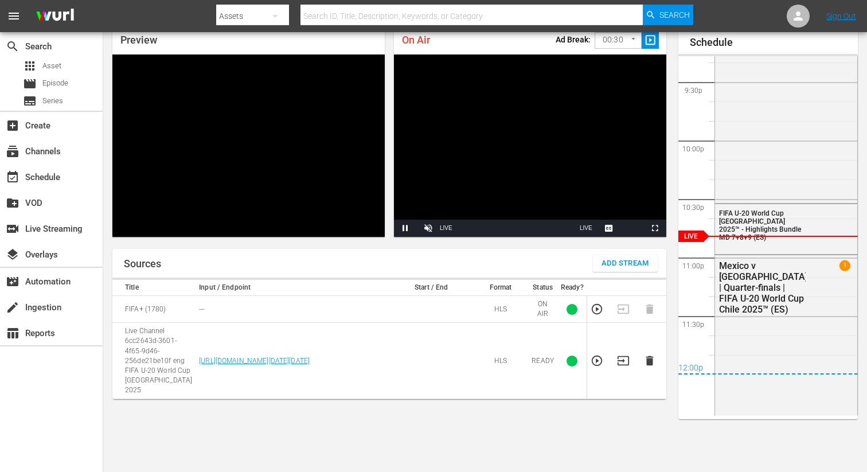
click at [621, 354] on icon "button" at bounding box center [623, 360] width 13 height 13
